Goal: Navigation & Orientation: Find specific page/section

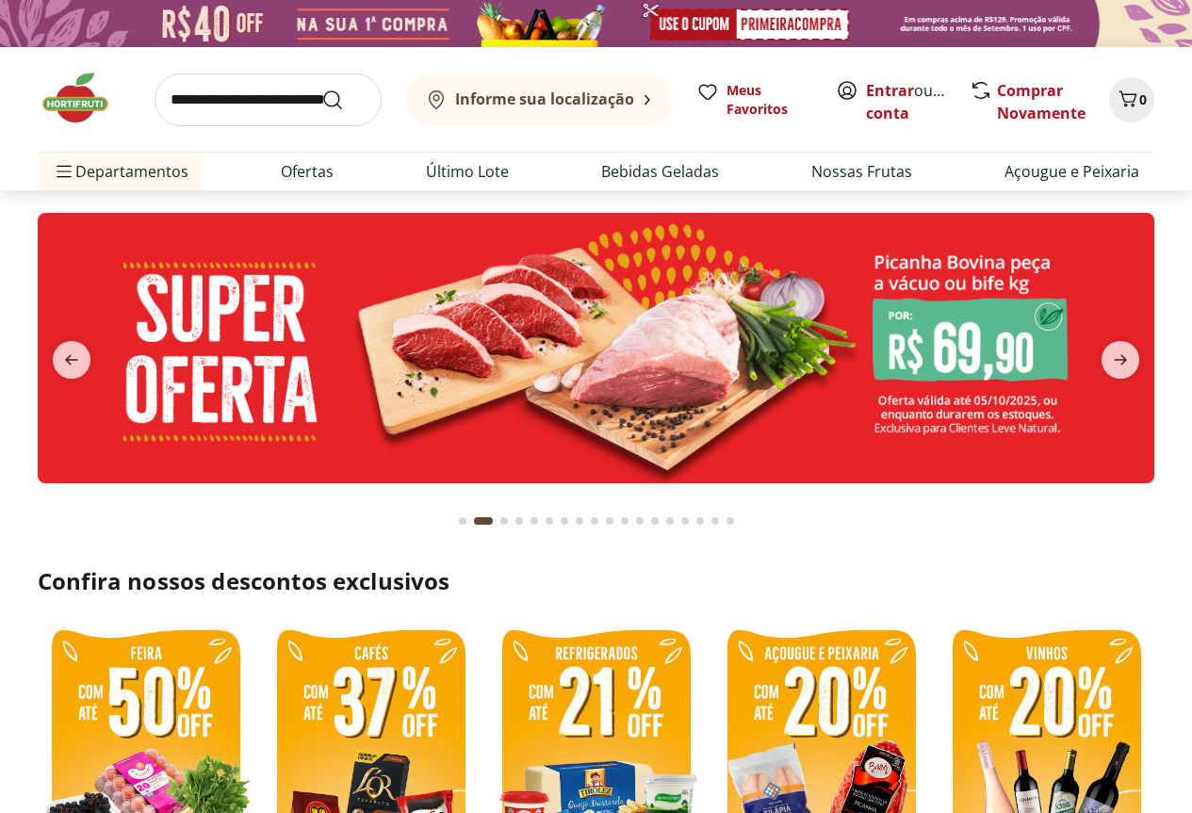
click at [576, 97] on b "Informe sua localização" at bounding box center [544, 99] width 179 height 21
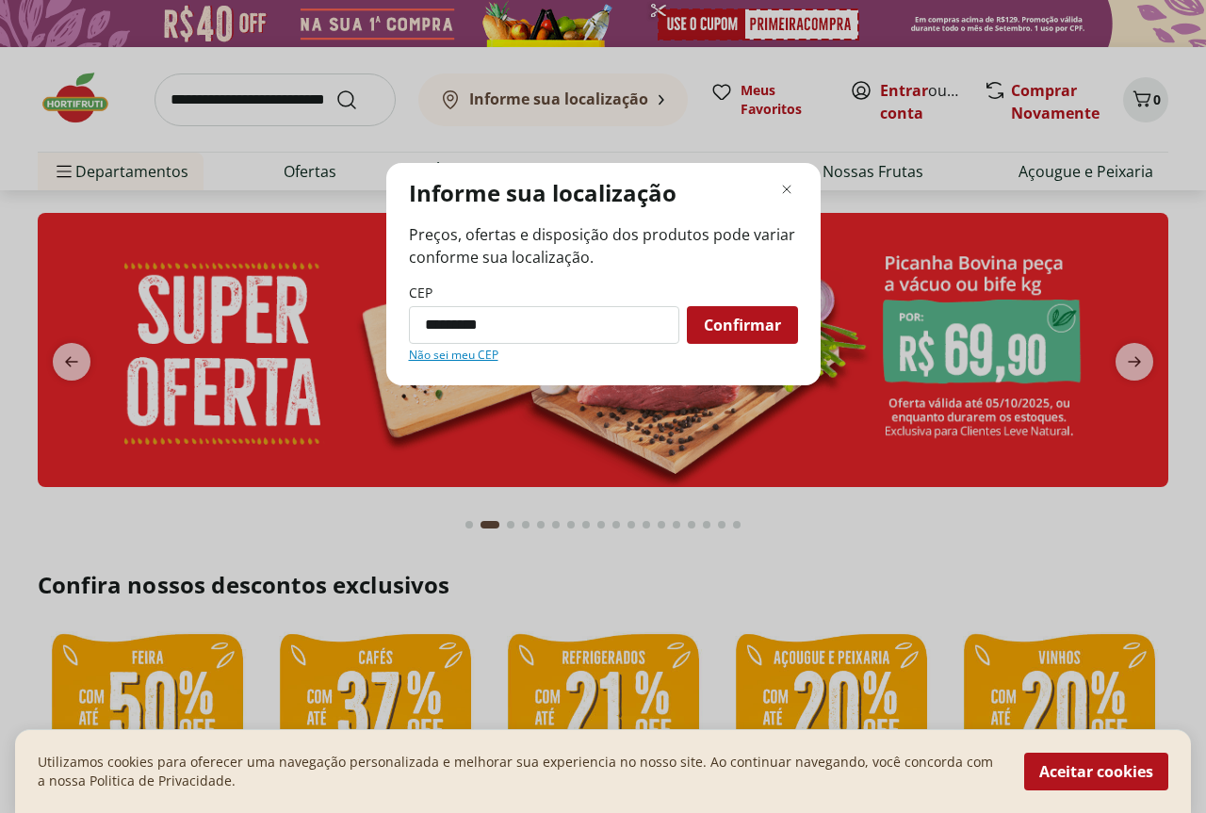
type input "*********"
click at [687, 306] on button "Confirmar" at bounding box center [742, 325] width 111 height 38
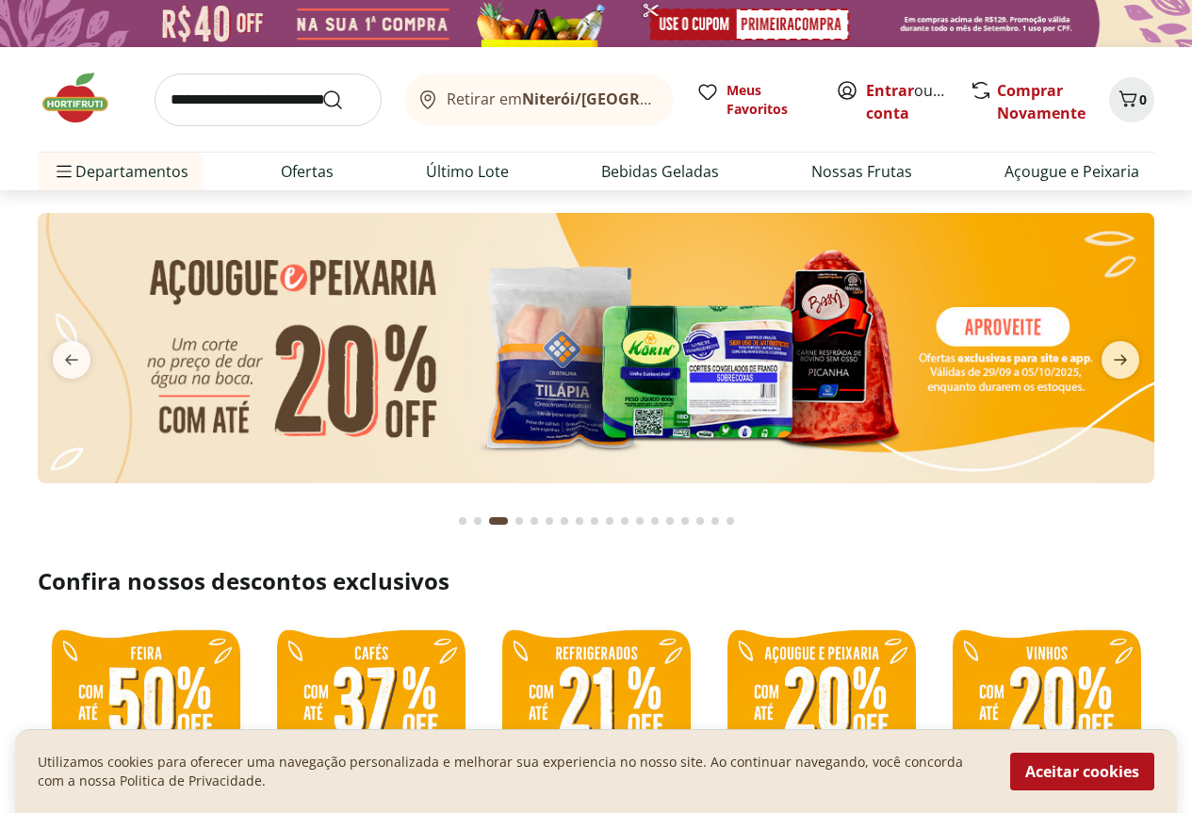
click at [628, 99] on button "Retirar em [GEOGRAPHIC_DATA]/[GEOGRAPHIC_DATA]" at bounding box center [539, 100] width 270 height 53
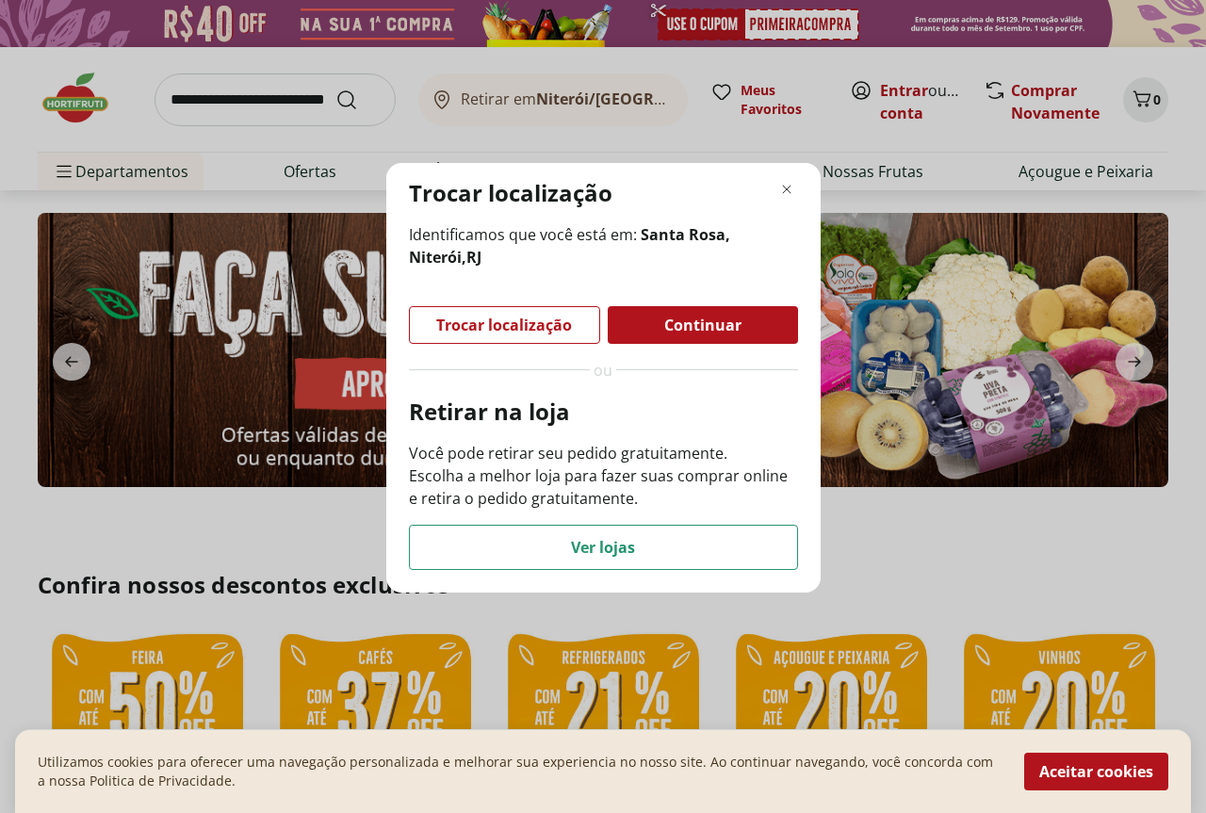
click at [988, 556] on div "Trocar localização Identificamos que você está em: [GEOGRAPHIC_DATA], [GEOGRAPH…" at bounding box center [603, 406] width 1206 height 813
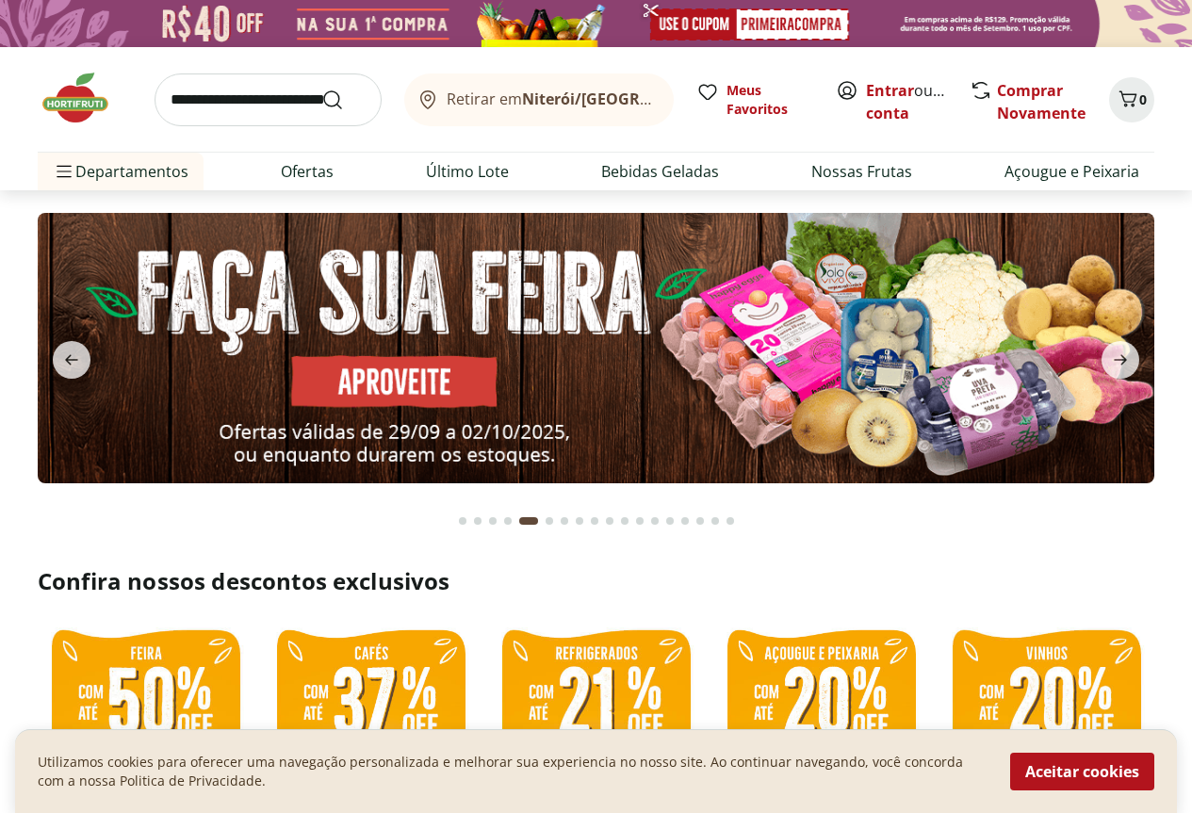
click at [660, 100] on icon at bounding box center [663, 100] width 6 height 0
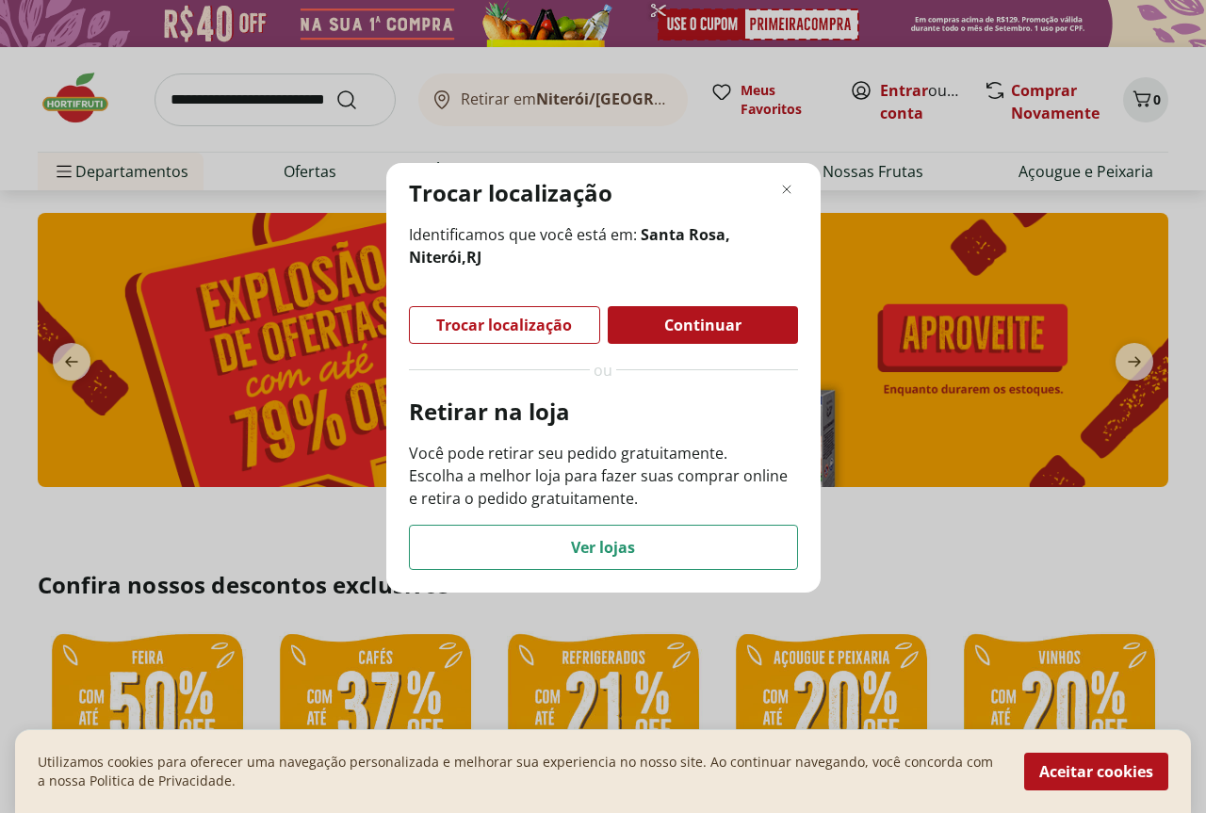
click at [580, 318] on div "Trocar localização" at bounding box center [504, 325] width 189 height 36
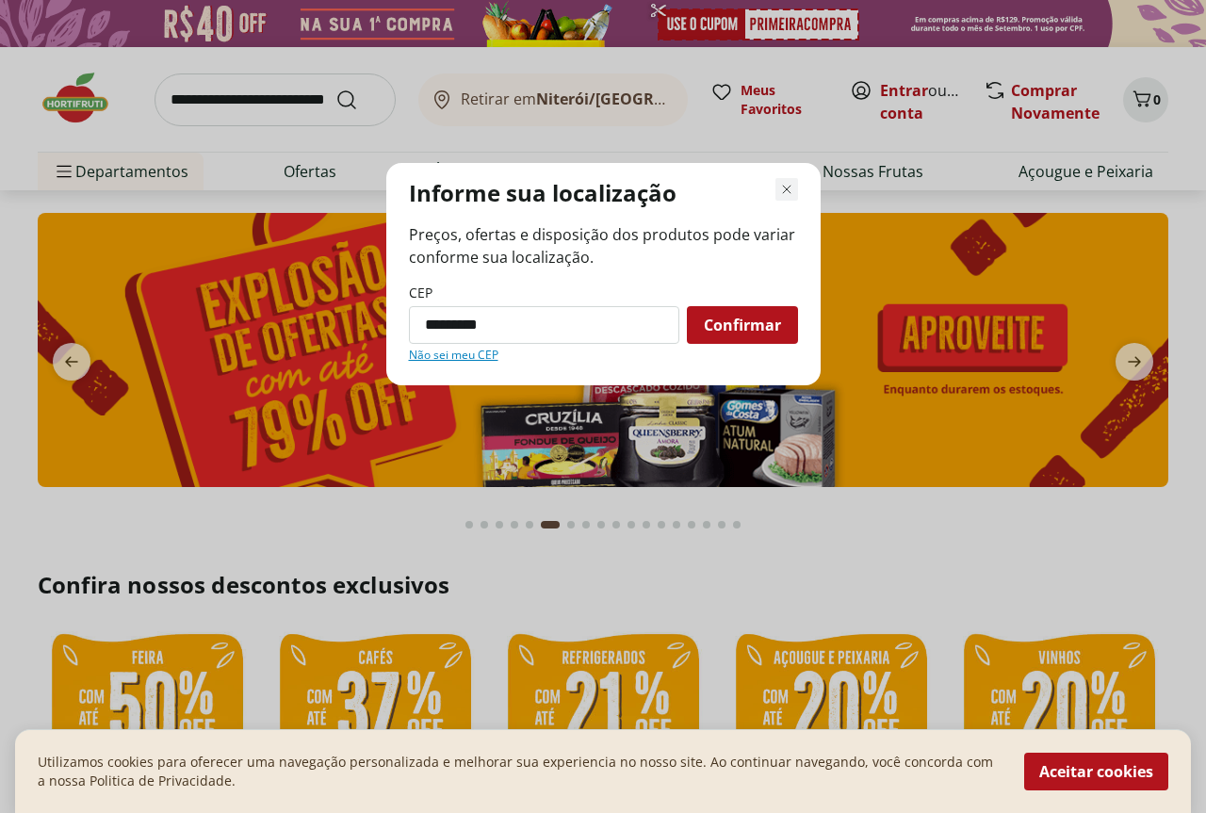
click at [789, 186] on icon "Fechar modal de regionalização" at bounding box center [787, 189] width 23 height 23
